Goal: Book appointment/travel/reservation

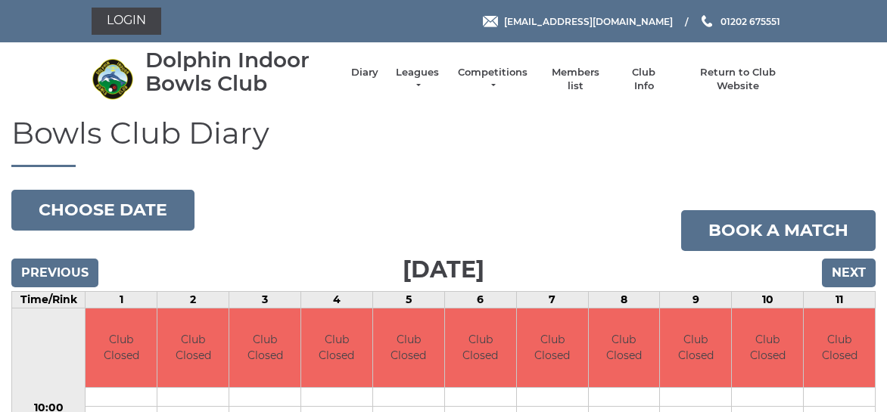
scroll to position [151, 0]
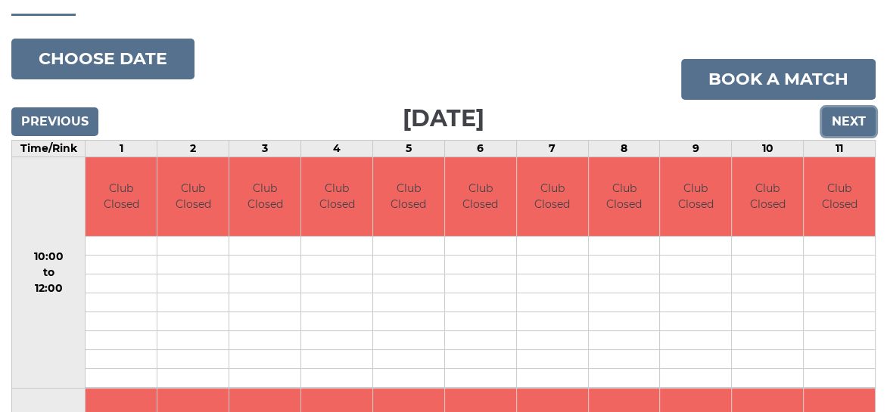
click at [838, 115] on input "Next" at bounding box center [849, 121] width 54 height 29
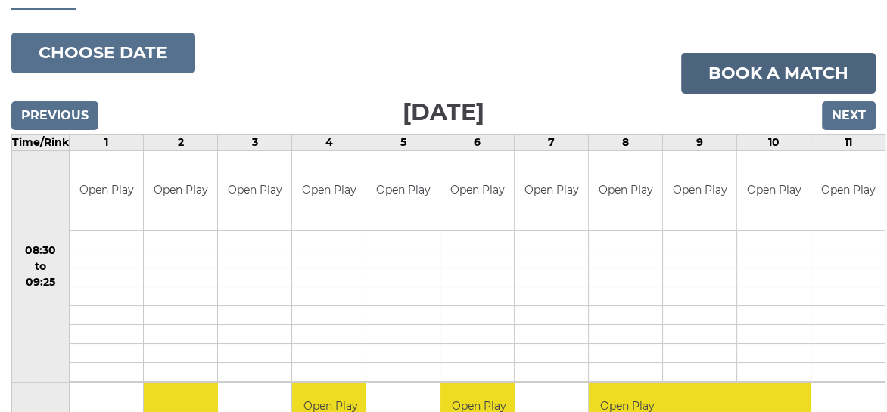
scroll to position [76, 0]
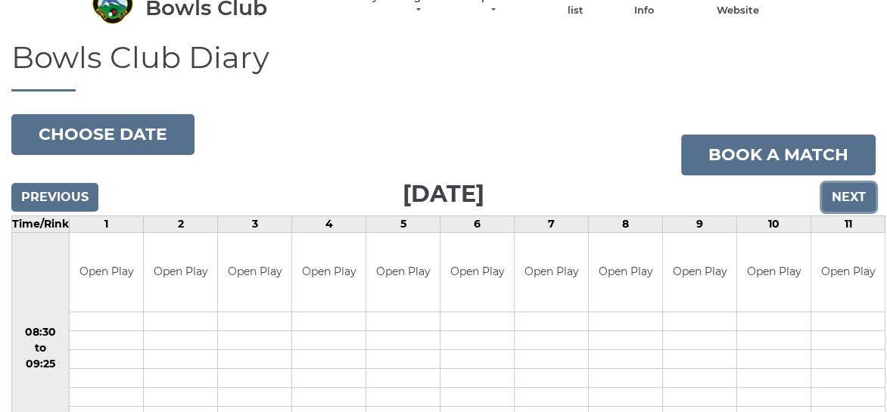
click at [849, 193] on input "Next" at bounding box center [849, 197] width 54 height 29
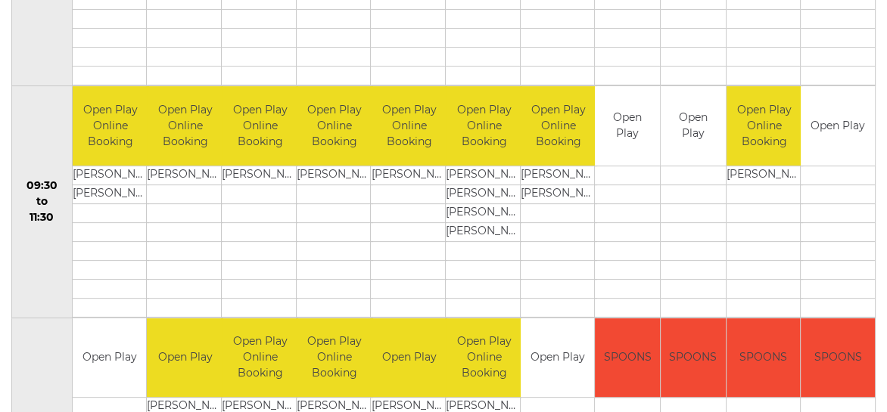
scroll to position [151, 0]
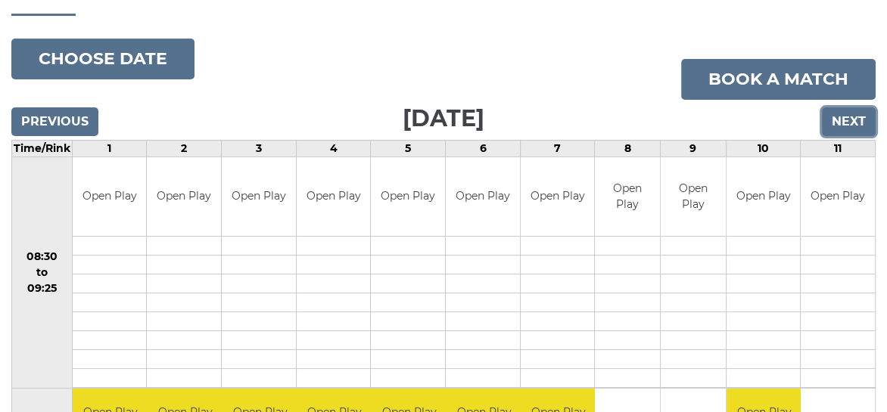
click at [850, 117] on input "Next" at bounding box center [849, 121] width 54 height 29
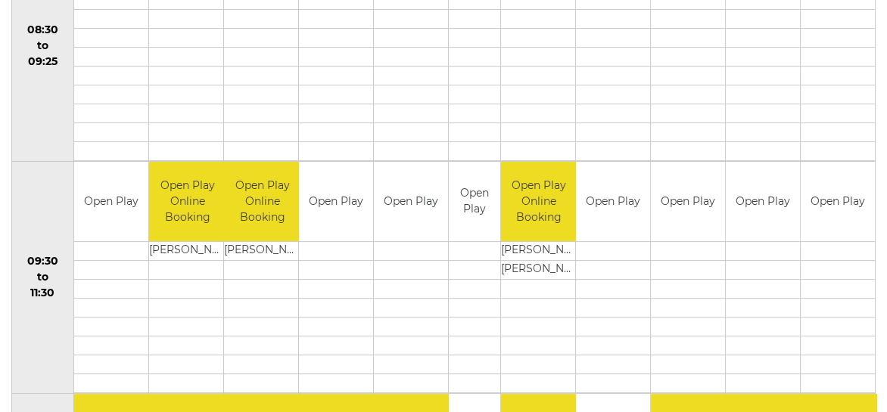
scroll to position [151, 0]
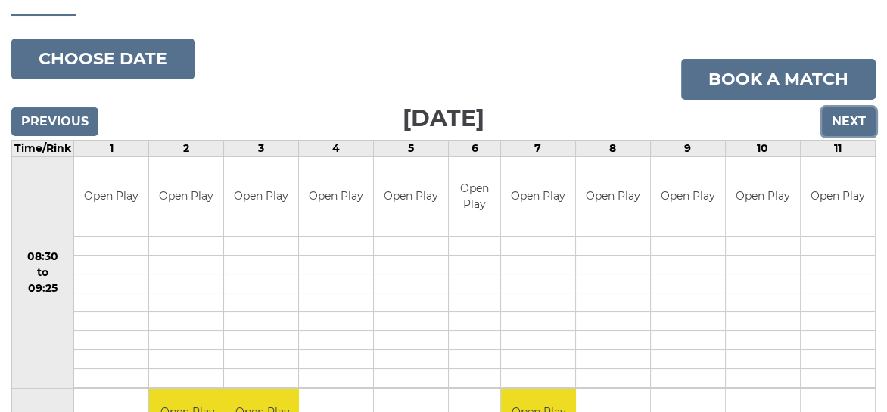
click at [837, 120] on input "Next" at bounding box center [849, 121] width 54 height 29
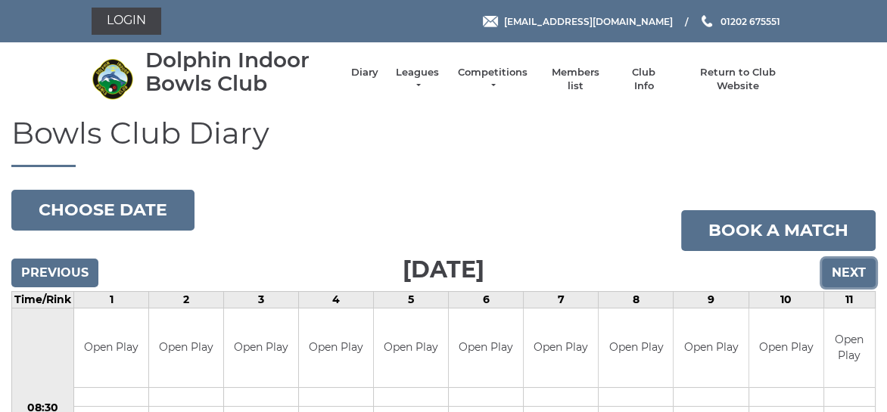
click at [836, 265] on input "Next" at bounding box center [849, 273] width 54 height 29
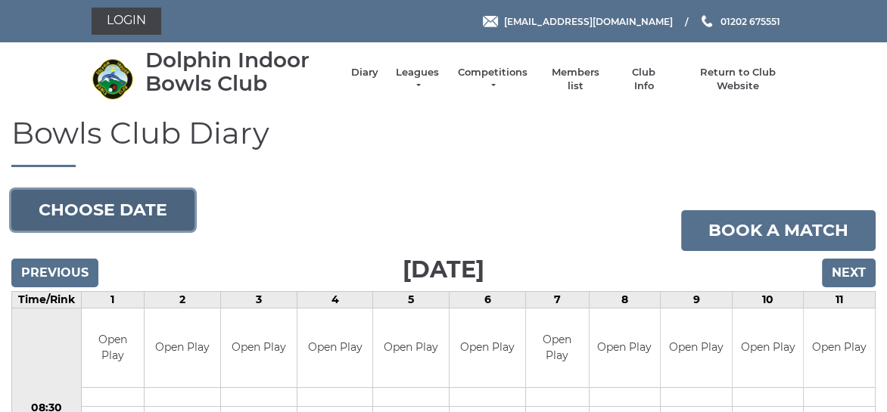
click at [128, 205] on button "Choose date" at bounding box center [102, 210] width 183 height 41
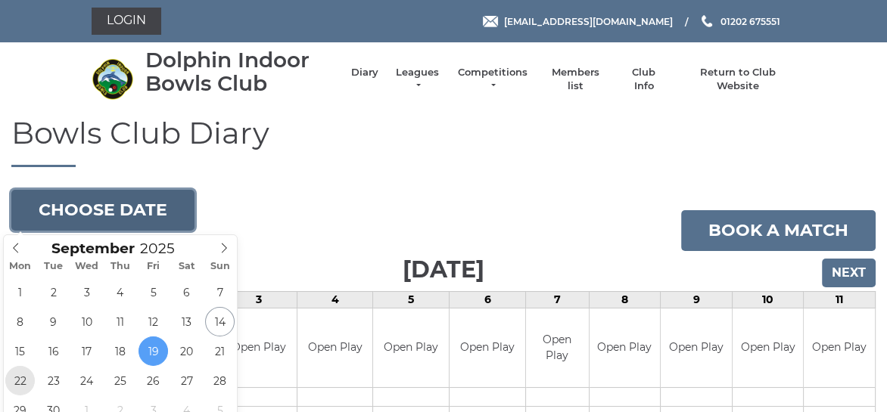
type input "[DATE]"
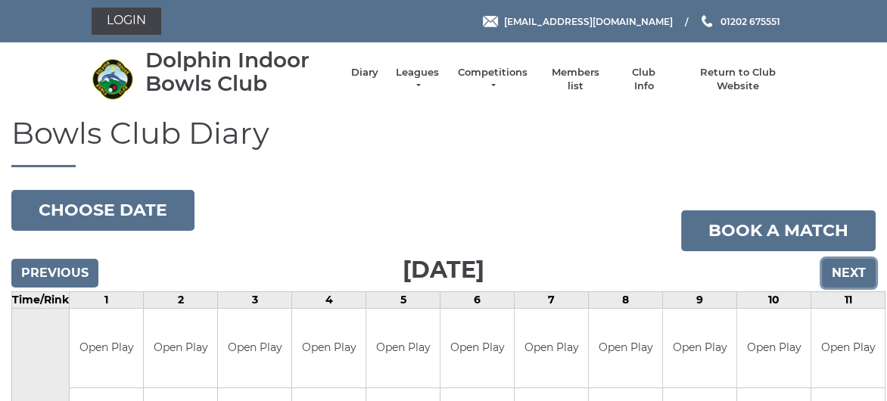
click at [858, 269] on input "Next" at bounding box center [849, 273] width 54 height 29
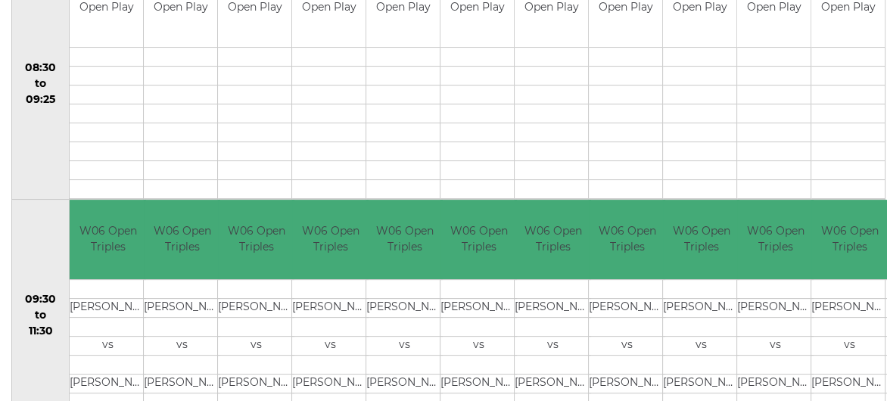
scroll to position [227, 0]
